Goal: Task Accomplishment & Management: Manage account settings

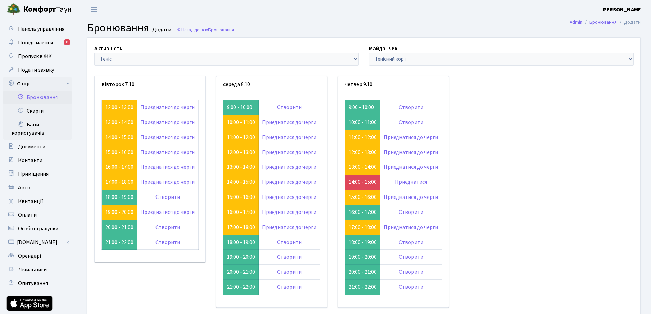
click at [359, 56] on div "Активність - Баскетбол Волейбол Йога Катання на роликах Настільний теніс Теніс …" at bounding box center [226, 54] width 275 height 21
click at [283, 241] on link "Створити" at bounding box center [289, 242] width 25 height 8
click at [287, 227] on link "Приєднатися до черги" at bounding box center [289, 227] width 54 height 8
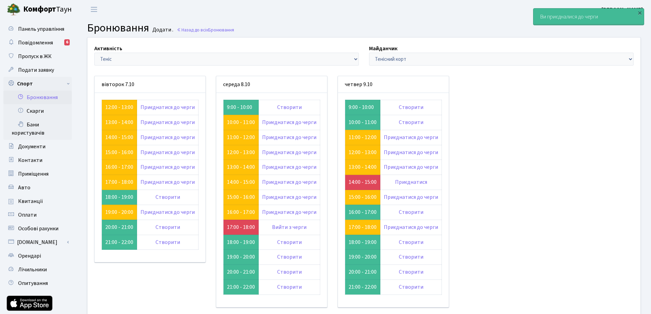
click at [561, 15] on div "Ви приєдналися до черги" at bounding box center [588, 17] width 110 height 16
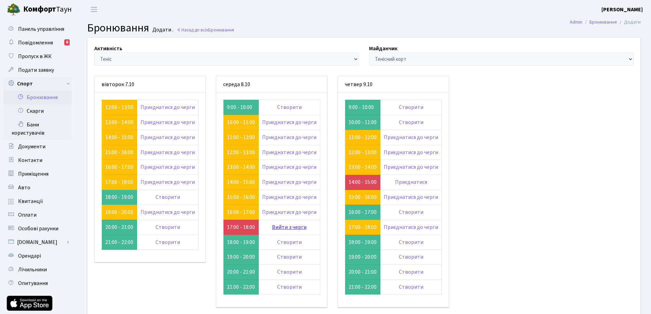
click at [287, 224] on link "Вийти з черги" at bounding box center [289, 227] width 35 height 8
click at [531, 224] on div "Активність - Баскетбол Волейбол Йога Катання на роликах Настільний теніс Теніс …" at bounding box center [363, 185] width 563 height 295
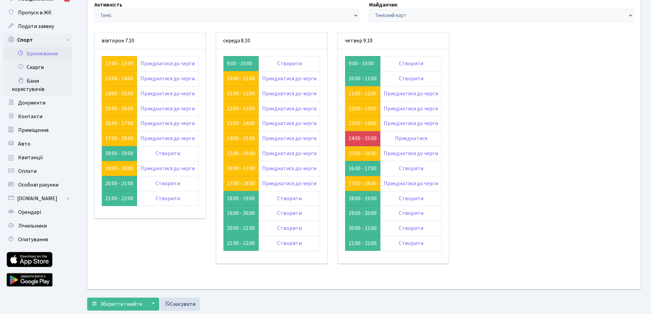
scroll to position [60, 0]
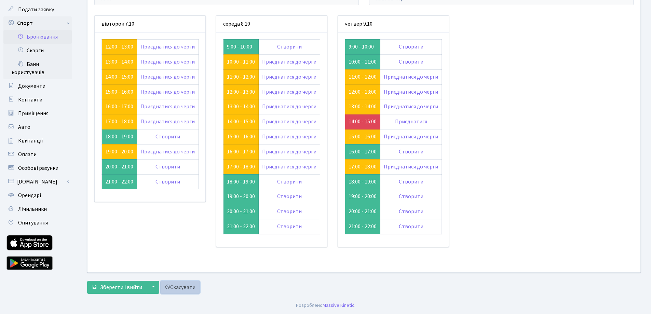
click at [180, 287] on link "Скасувати" at bounding box center [180, 287] width 40 height 13
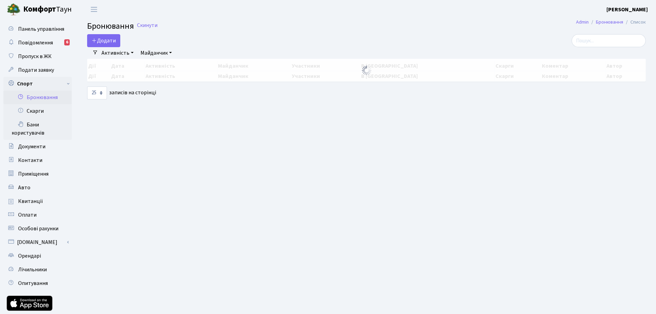
select select "25"
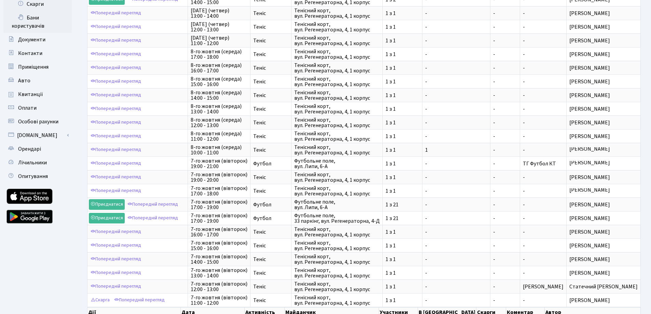
scroll to position [146, 0]
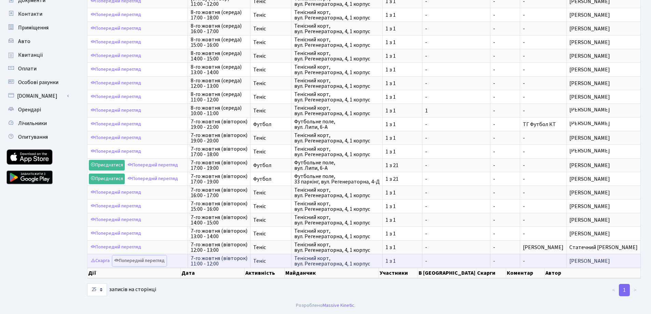
click at [145, 262] on link "Попередній перегляд" at bounding box center [139, 261] width 54 height 11
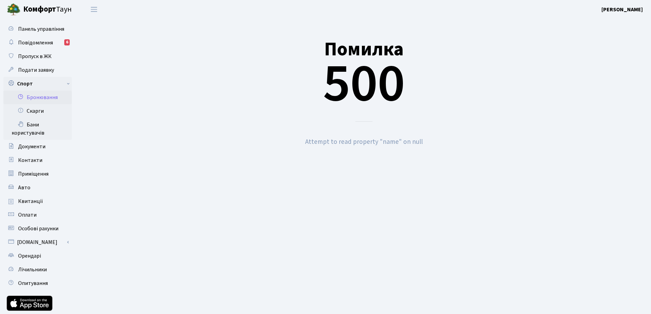
click at [43, 96] on link "Бронювання" at bounding box center [37, 98] width 68 height 14
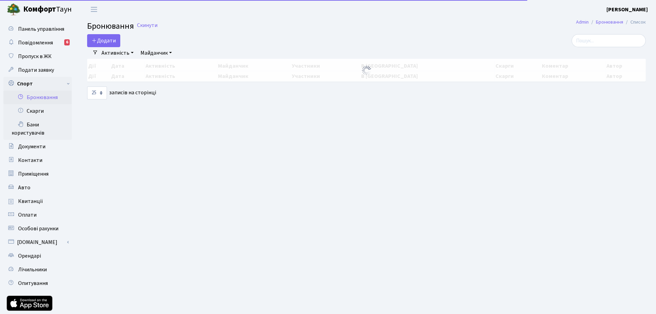
select select "25"
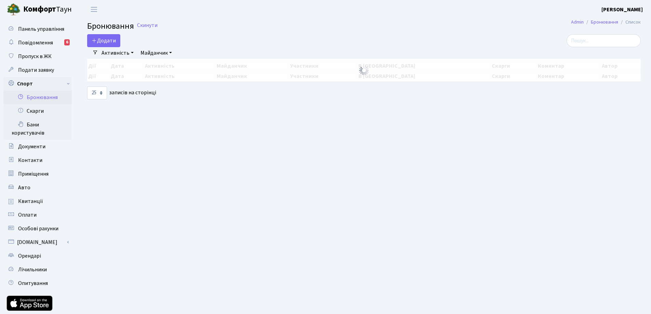
click at [167, 53] on link "Майданчик" at bounding box center [156, 53] width 37 height 12
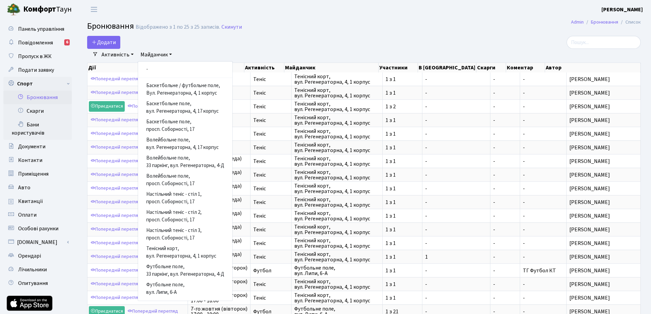
click at [286, 35] on main "Admin Бронювання Список Бронювання Відображено з 1 по 25 з 25 записів. Скинути …" at bounding box center [364, 231] width 574 height 424
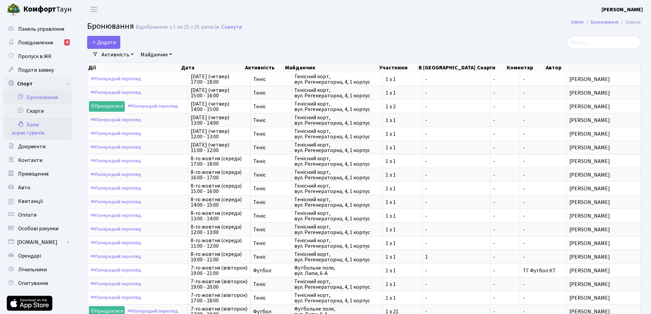
click at [31, 123] on link "Бани користувачів" at bounding box center [37, 129] width 68 height 22
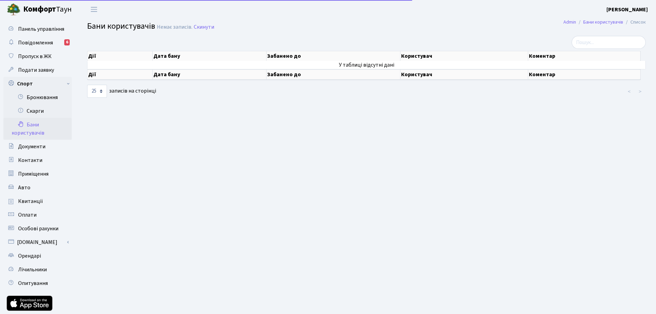
select select "25"
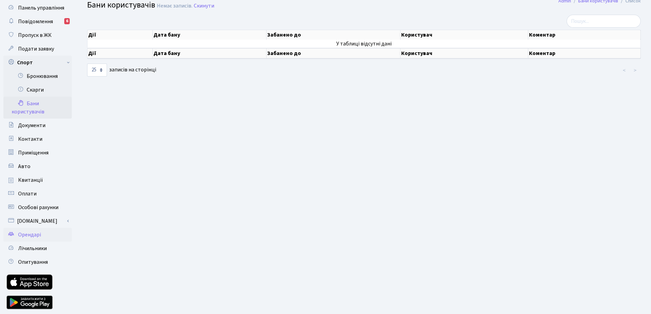
scroll to position [43, 0]
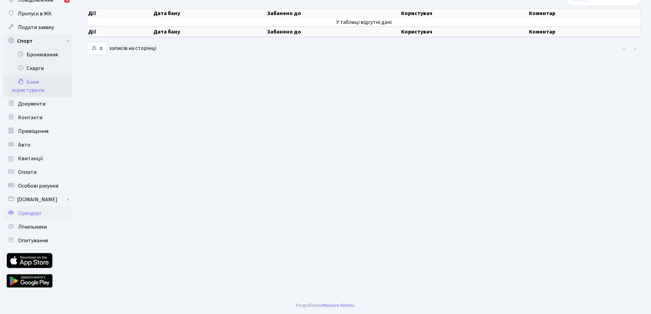
click at [29, 213] on span "Орендарі" at bounding box center [29, 213] width 23 height 8
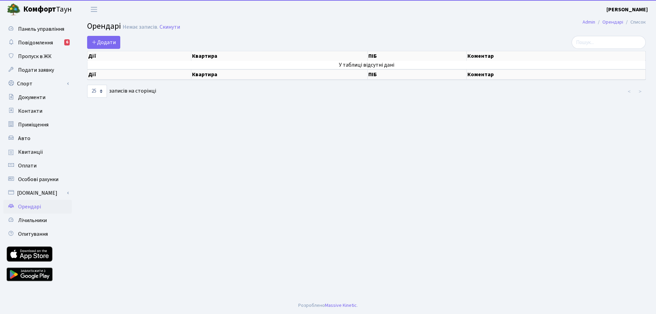
select select "25"
